Goal: Information Seeking & Learning: Learn about a topic

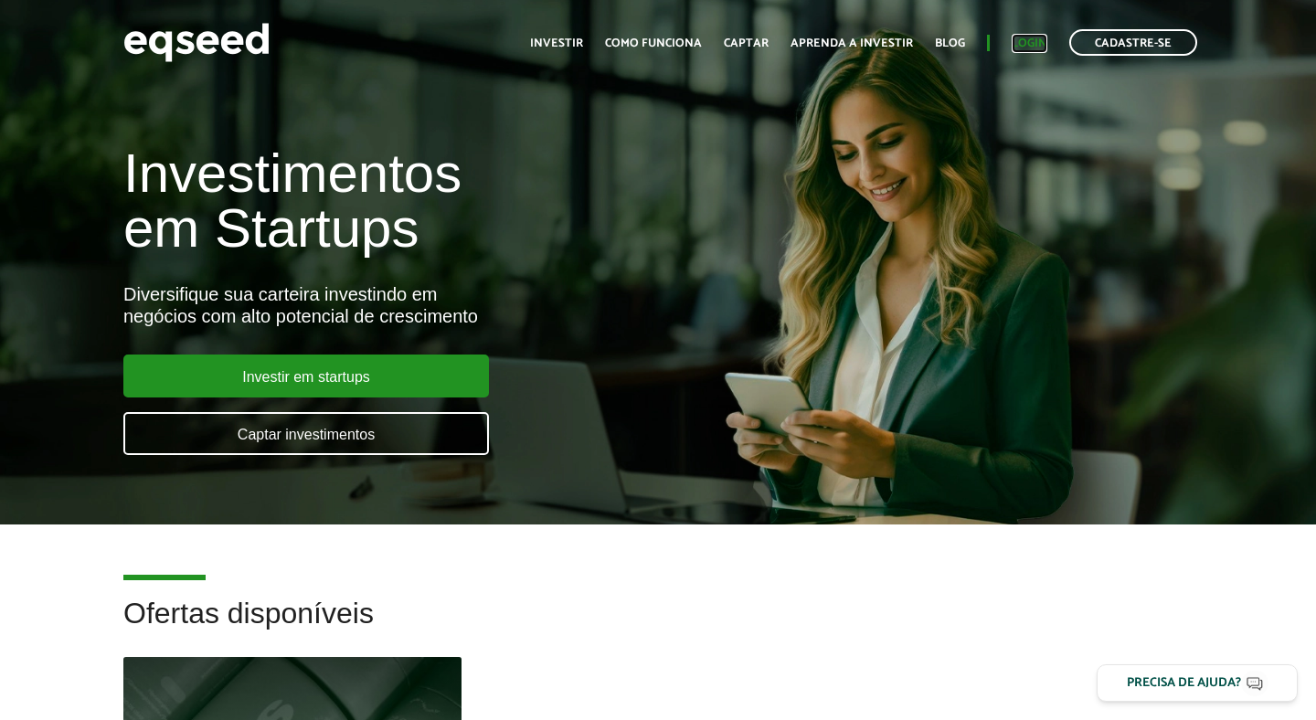
click at [1033, 43] on link "Login" at bounding box center [1029, 43] width 36 height 12
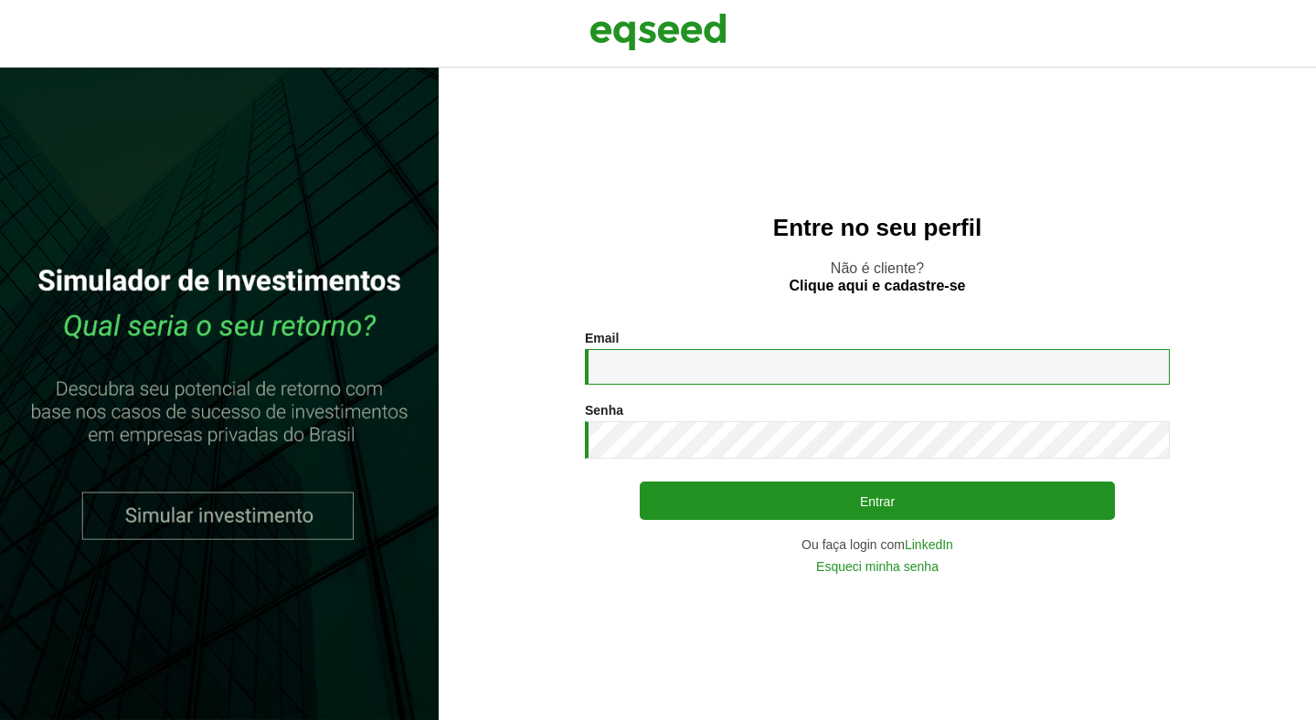
click at [610, 365] on input "Email *" at bounding box center [877, 367] width 585 height 36
type input "**********"
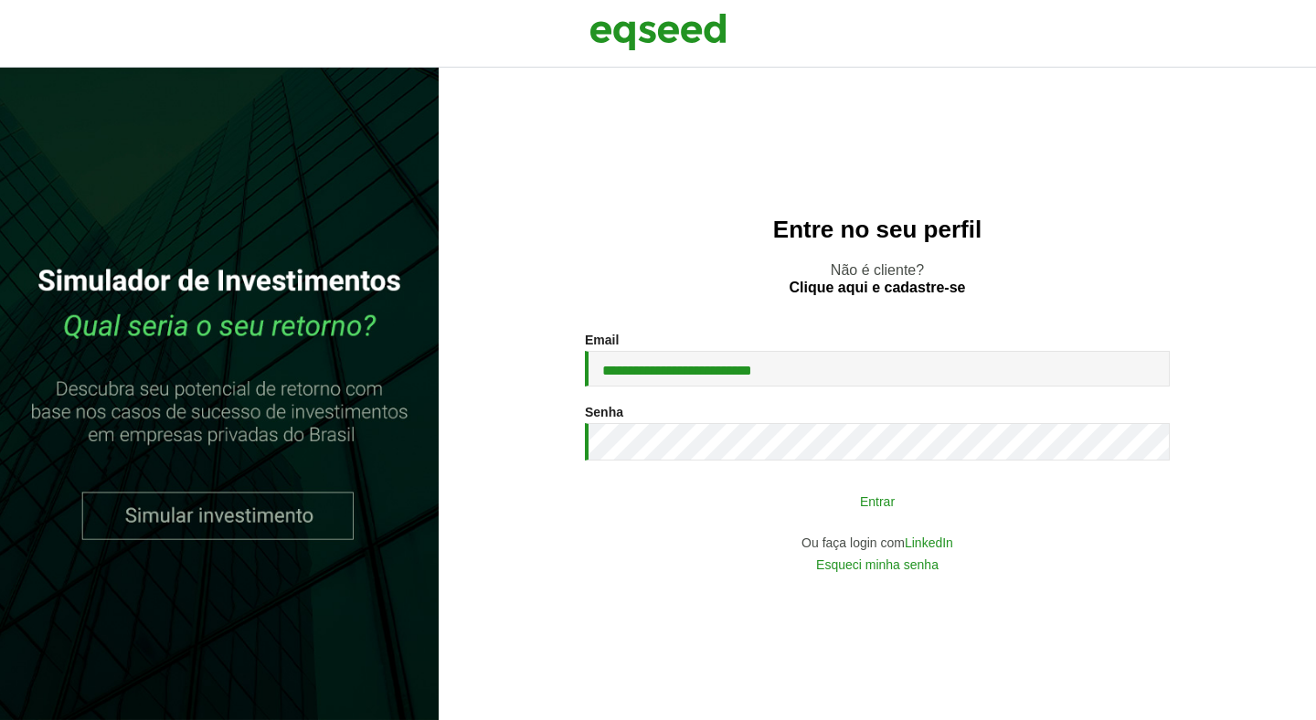
click at [790, 496] on button "Entrar" at bounding box center [877, 500] width 475 height 35
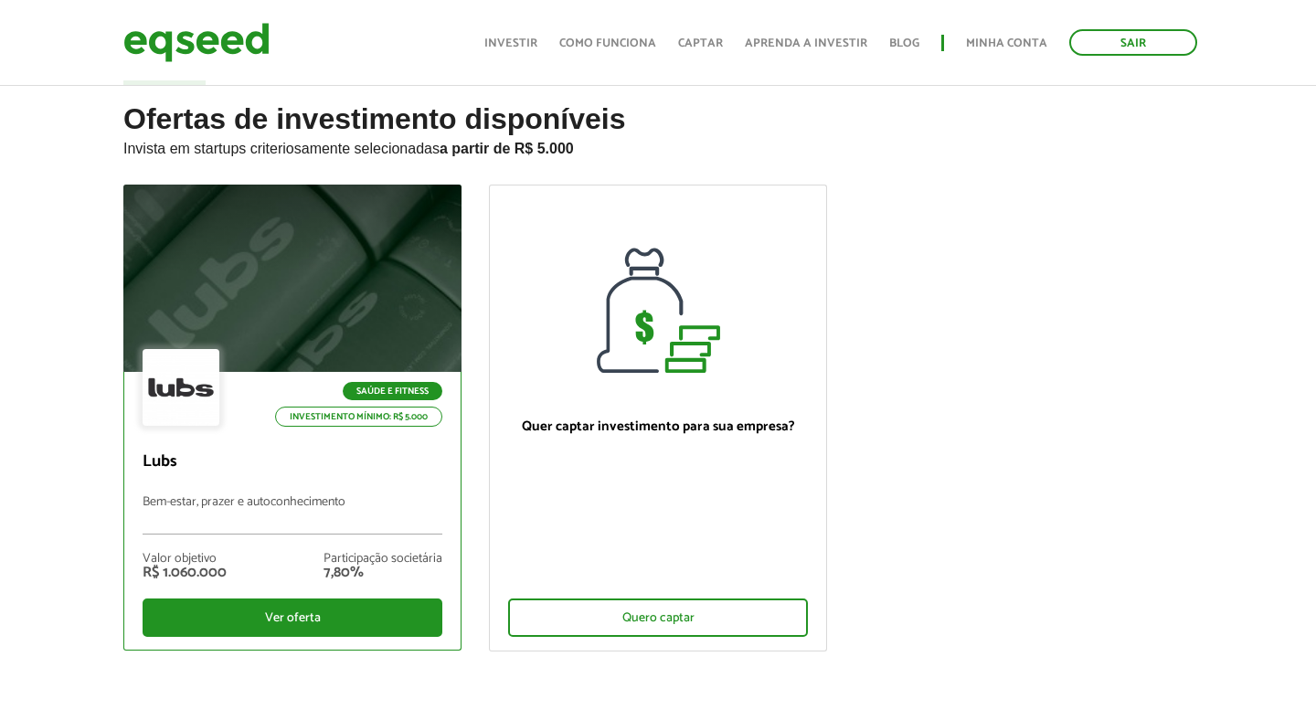
scroll to position [112, 0]
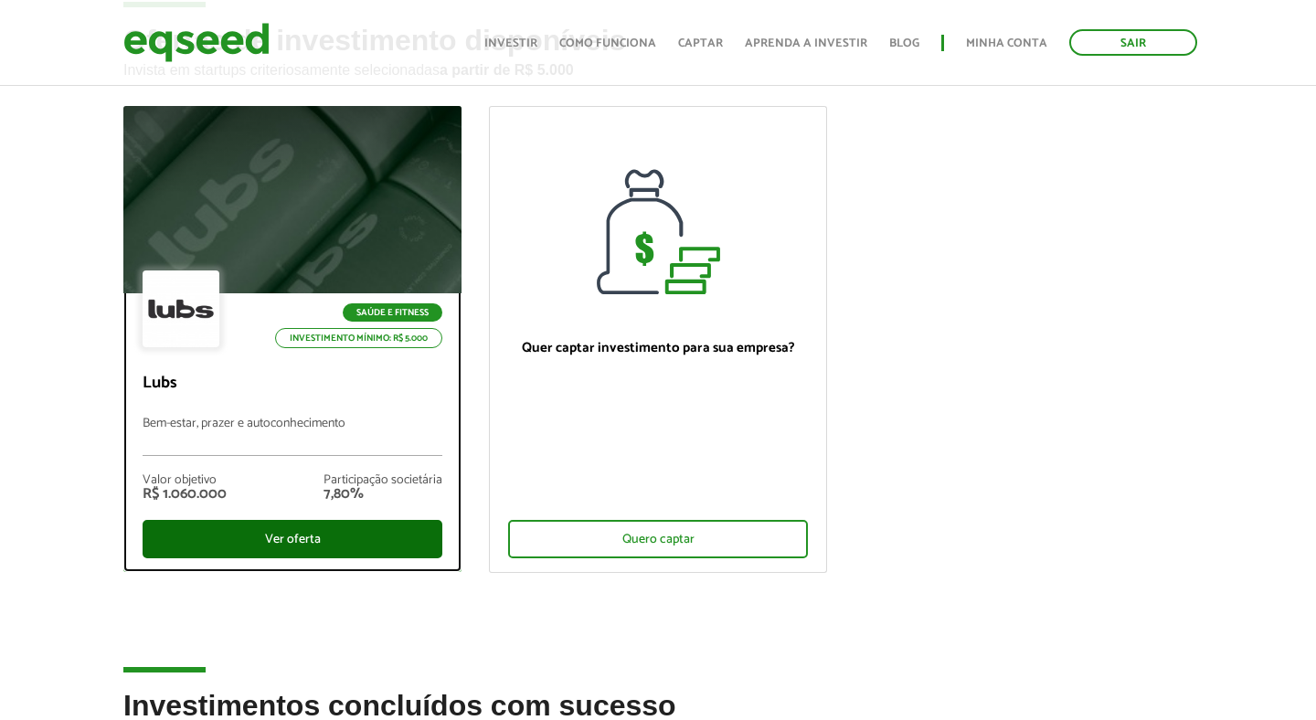
click at [316, 538] on div "Ver oferta" at bounding box center [293, 539] width 300 height 38
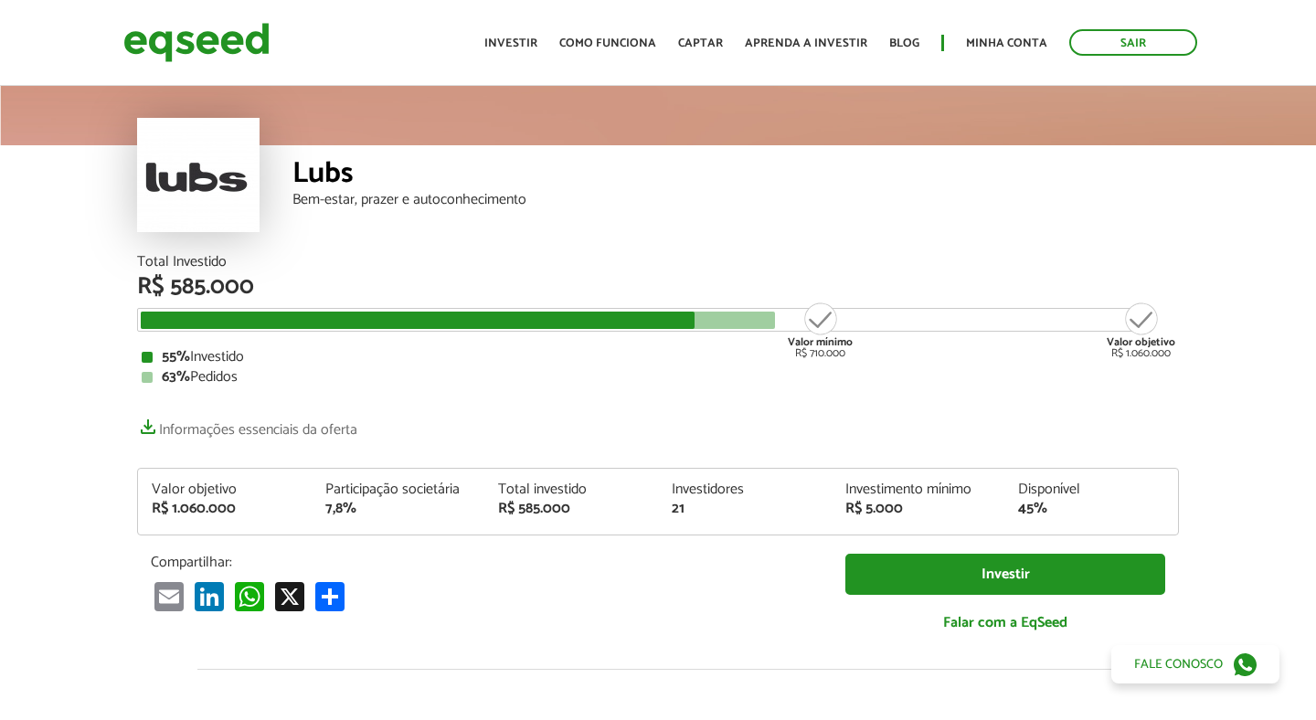
scroll to position [63, 0]
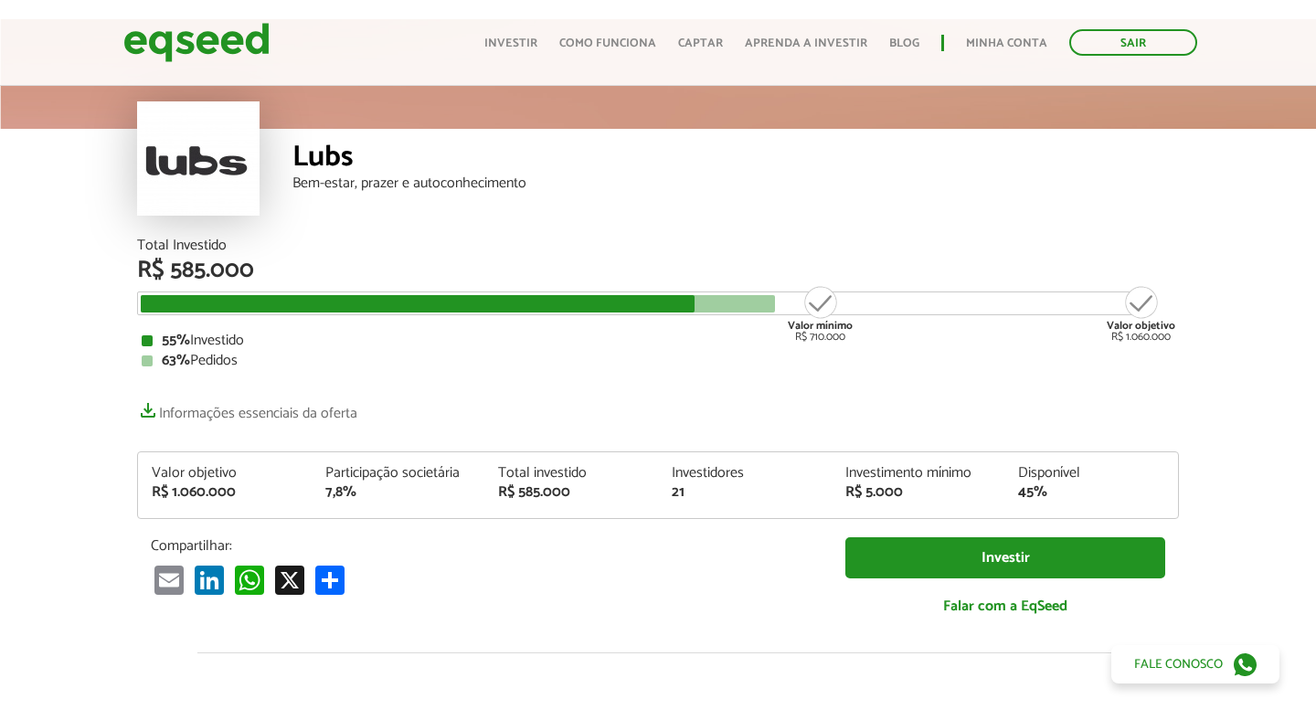
click at [821, 304] on div "Valor mínimo R$ 710.000" at bounding box center [820, 313] width 69 height 58
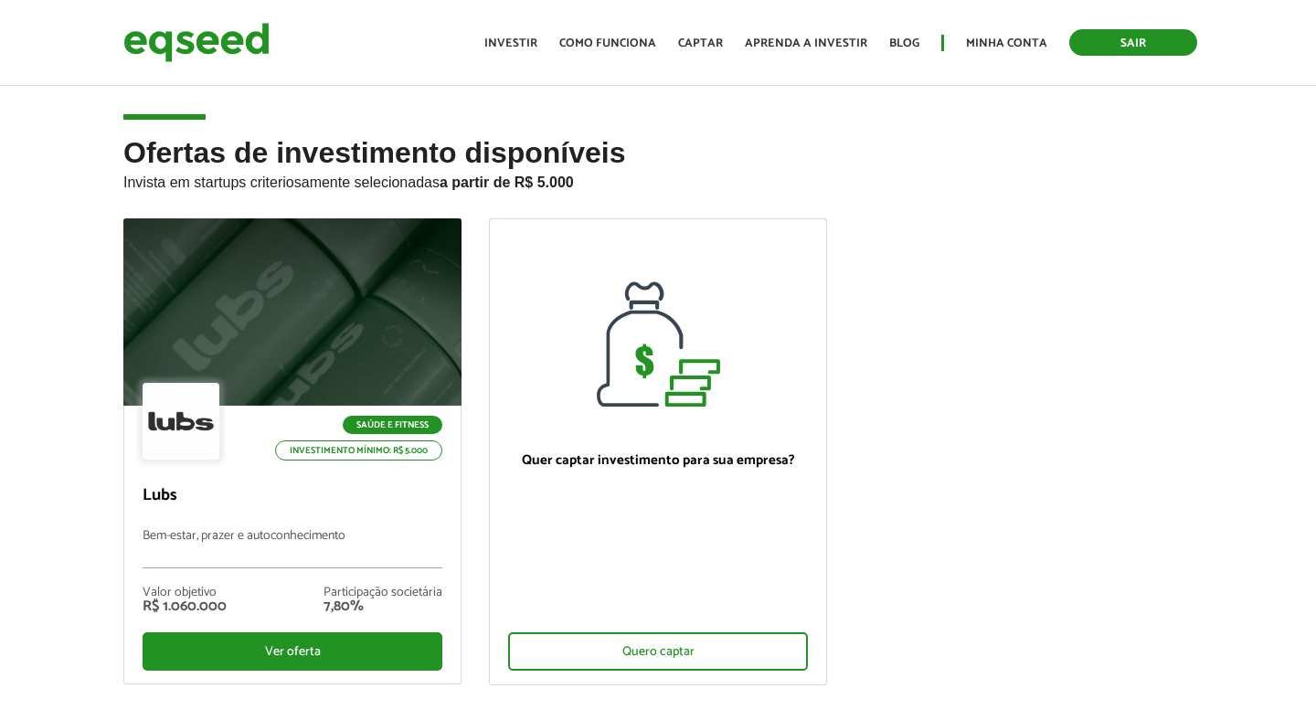
click at [1127, 40] on link "Sair" at bounding box center [1133, 42] width 128 height 26
